Goal: Entertainment & Leisure: Consume media (video, audio)

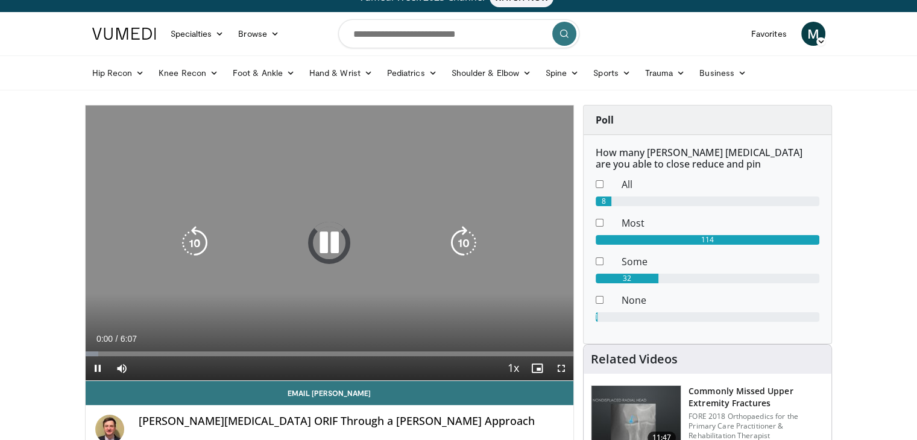
scroll to position [53, 0]
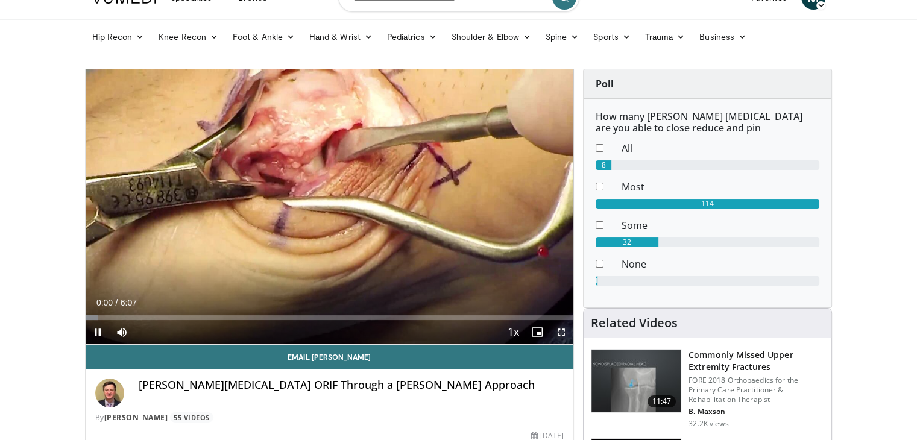
click at [561, 329] on span "Video Player" at bounding box center [561, 332] width 24 height 24
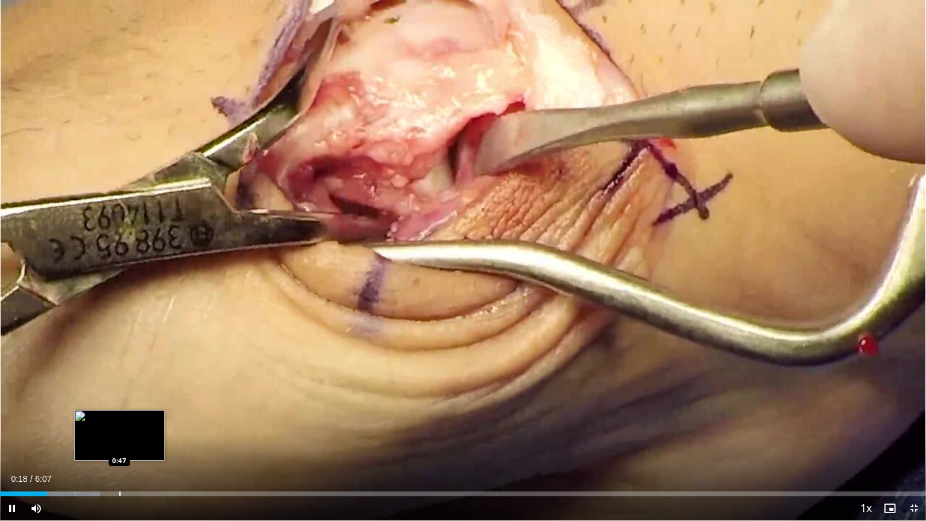
click at [119, 440] on div "Loaded : 10.81% 0:18 0:47" at bounding box center [463, 490] width 926 height 11
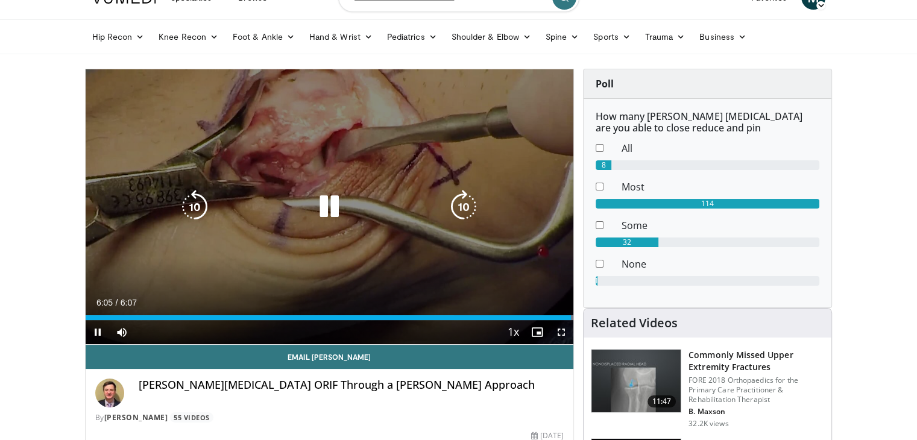
click at [332, 202] on icon "Video Player" at bounding box center [329, 207] width 34 height 34
